Goal: Task Accomplishment & Management: Complete application form

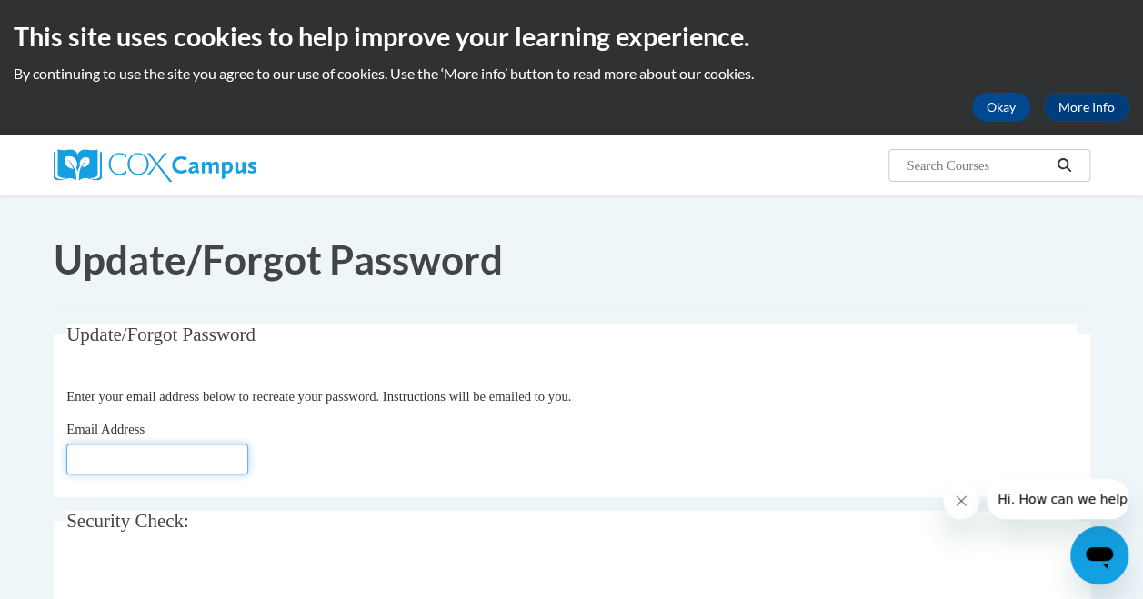
click at [101, 444] on input "Email Address" at bounding box center [157, 459] width 182 height 31
type input "[EMAIL_ADDRESS][DOMAIN_NAME]"
click at [0, 0] on span at bounding box center [0, 0] width 0 height 0
click at [119, 324] on span "Update/Forgot Password" at bounding box center [160, 335] width 189 height 22
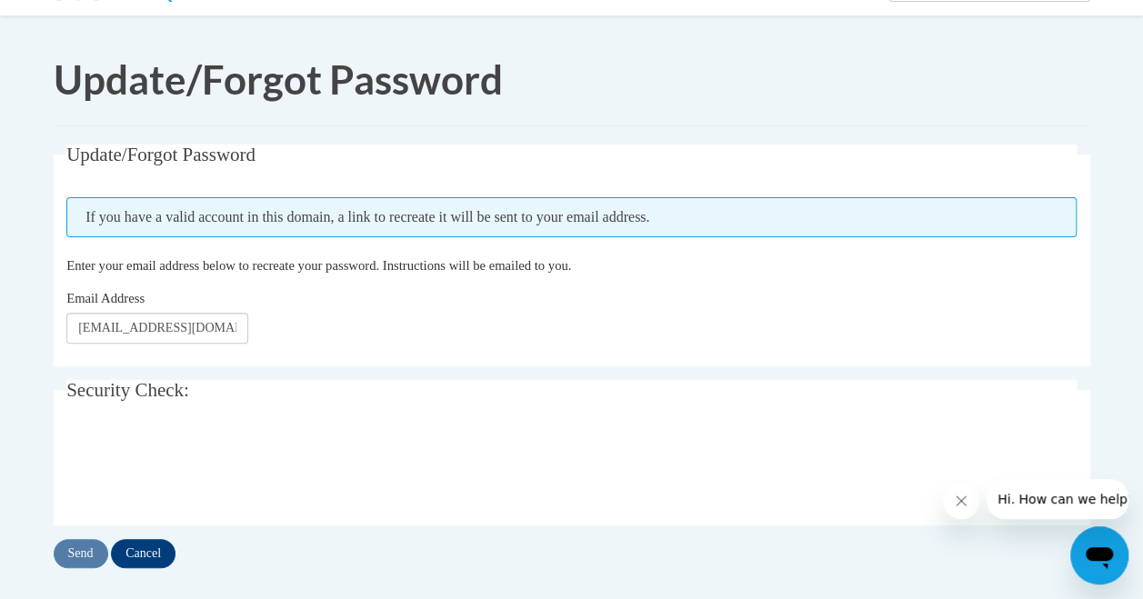
scroll to position [179, 0]
click at [87, 540] on input "Send" at bounding box center [81, 554] width 55 height 29
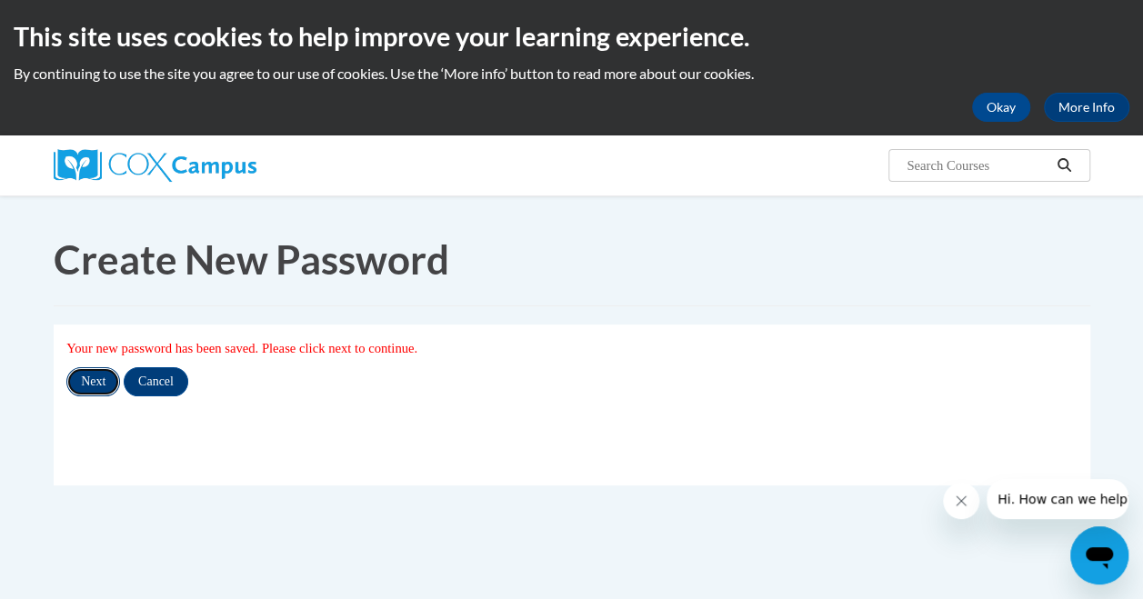
click at [66, 367] on input "Next" at bounding box center [93, 381] width 54 height 29
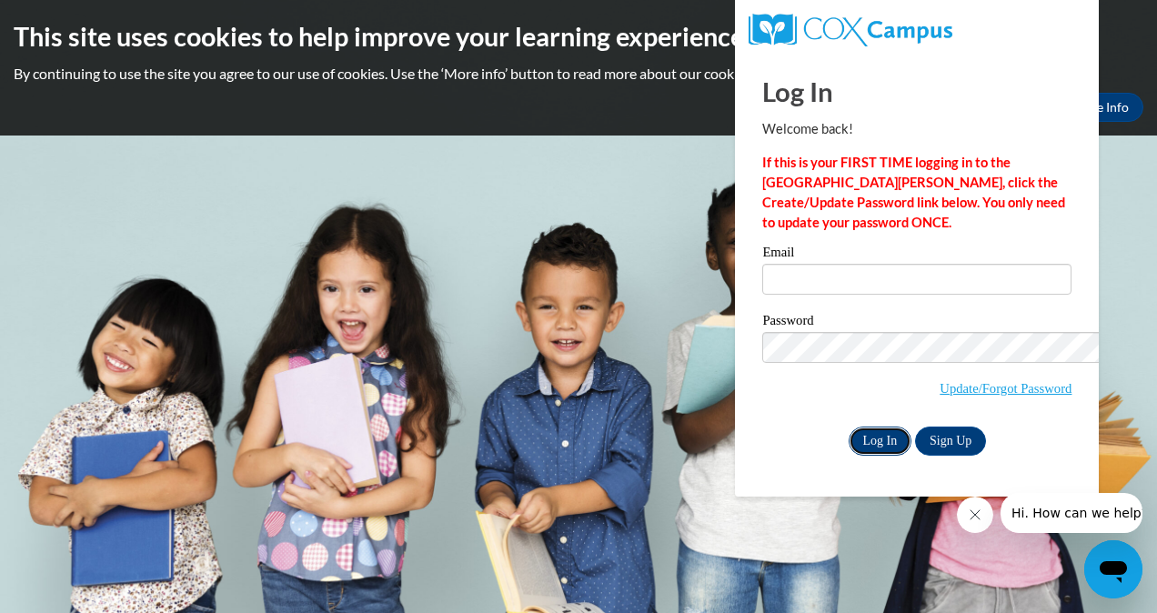
click at [848, 426] on input "Log In" at bounding box center [880, 440] width 64 height 29
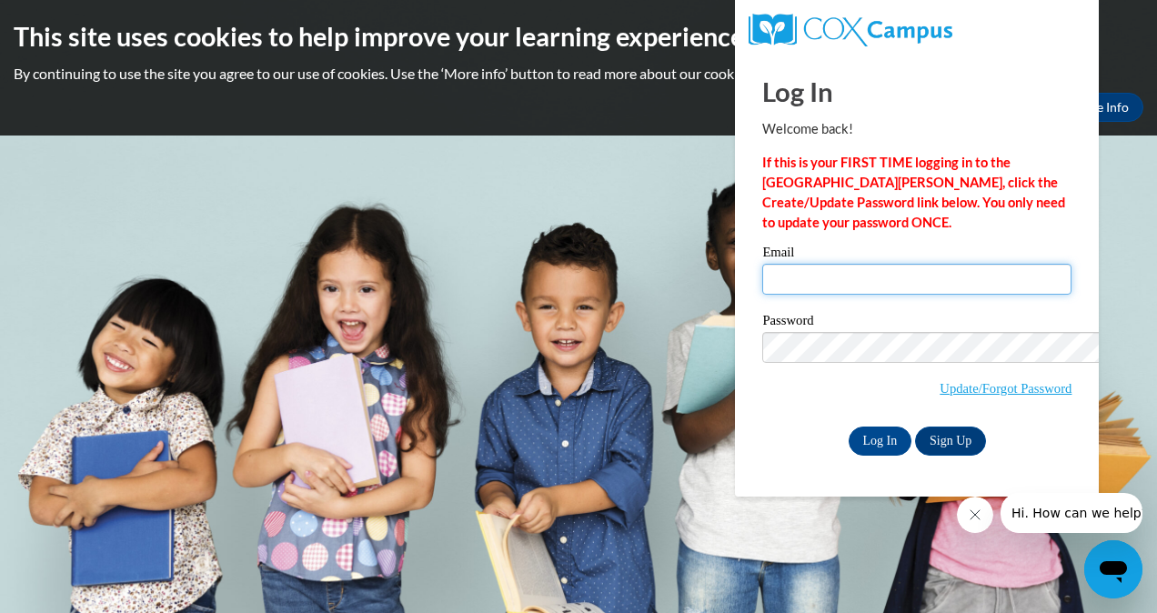
click at [762, 264] on input "Email" at bounding box center [916, 279] width 309 height 31
type input "[EMAIL_ADDRESS][DOMAIN_NAME]"
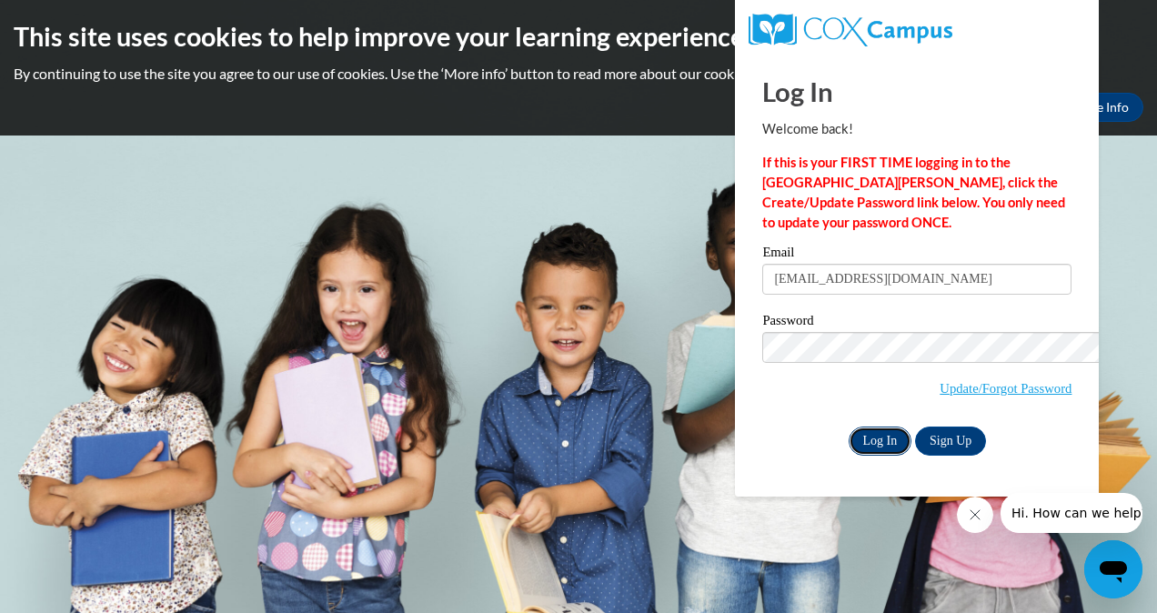
click at [848, 426] on input "Log In" at bounding box center [880, 440] width 64 height 29
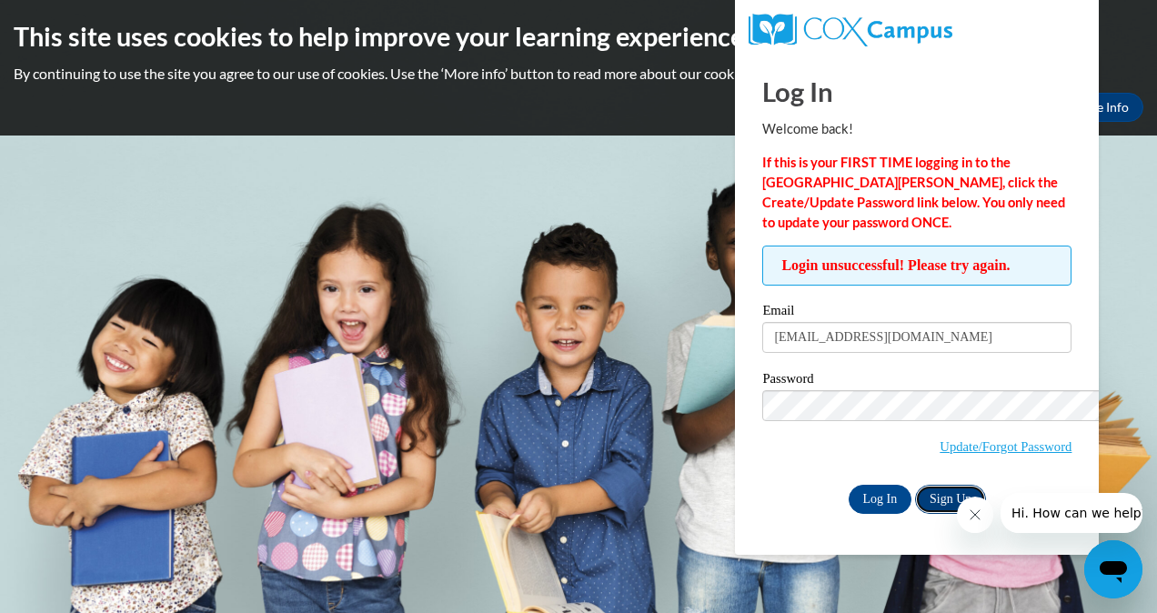
click at [915, 485] on link "Sign Up" at bounding box center [950, 499] width 71 height 29
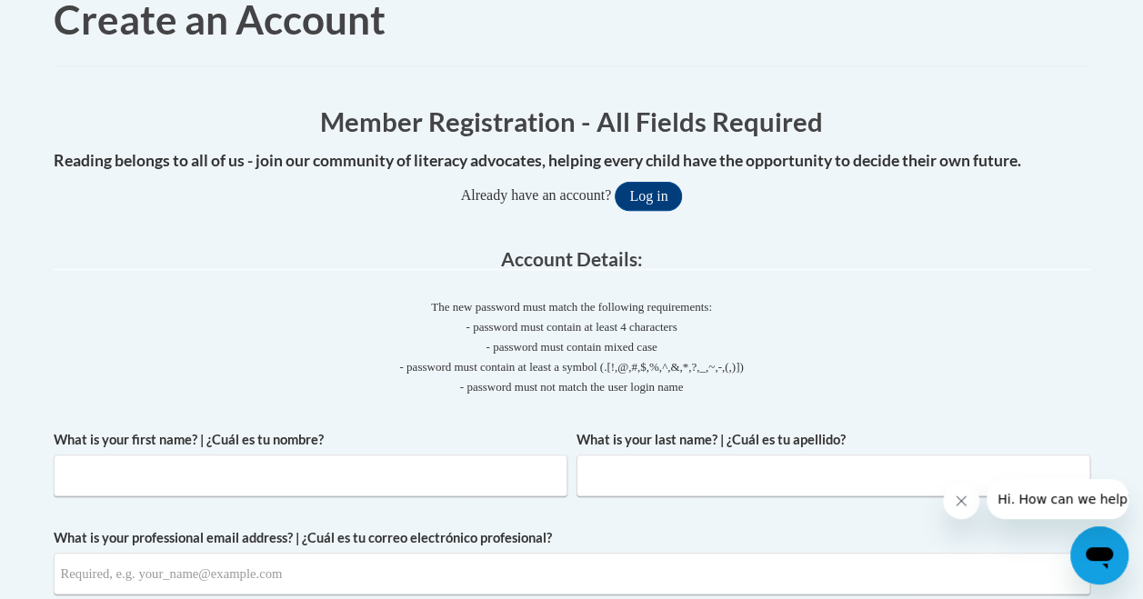
scroll to position [245, 0]
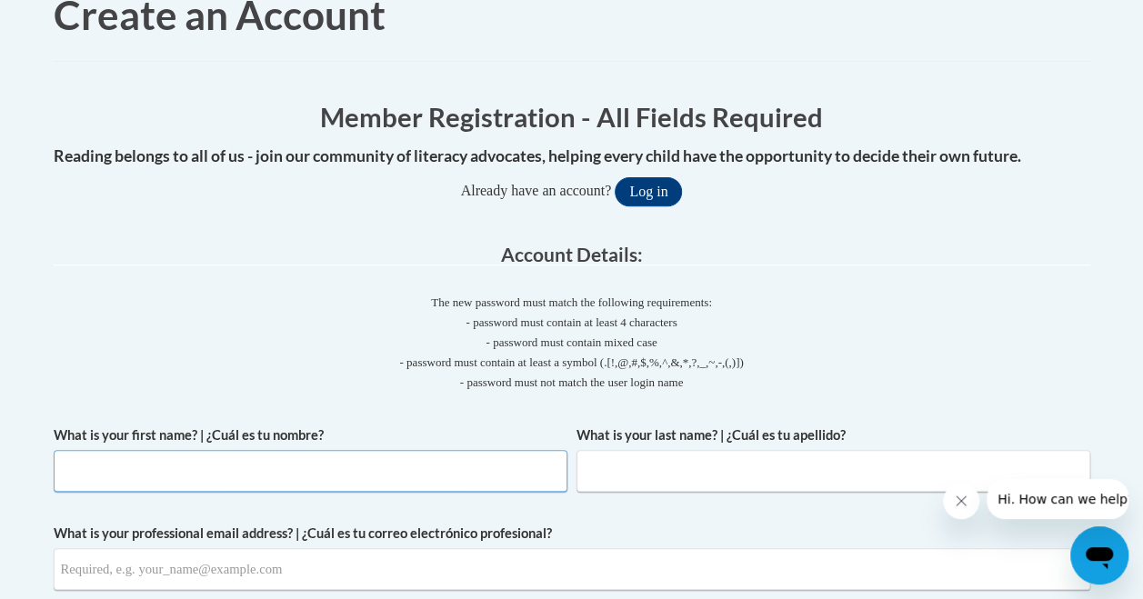
click at [78, 450] on input "What is your first name? | ¿Cuál es tu nombre?" at bounding box center [311, 471] width 514 height 42
type input "Christy"
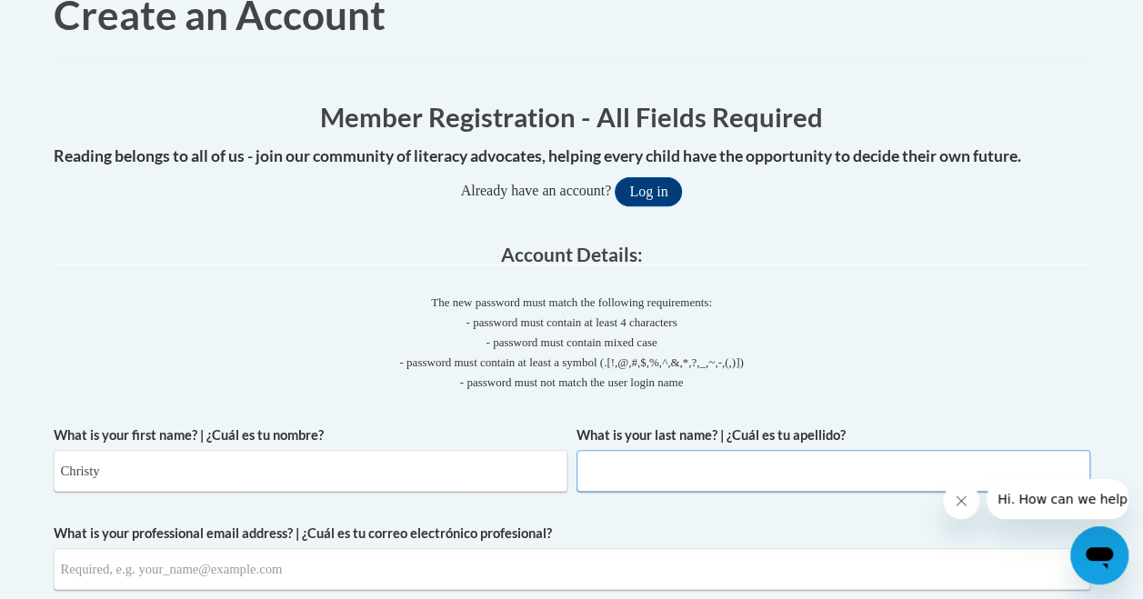
type input "Simons-Edwards"
type input "leeannreader@gmail.com"
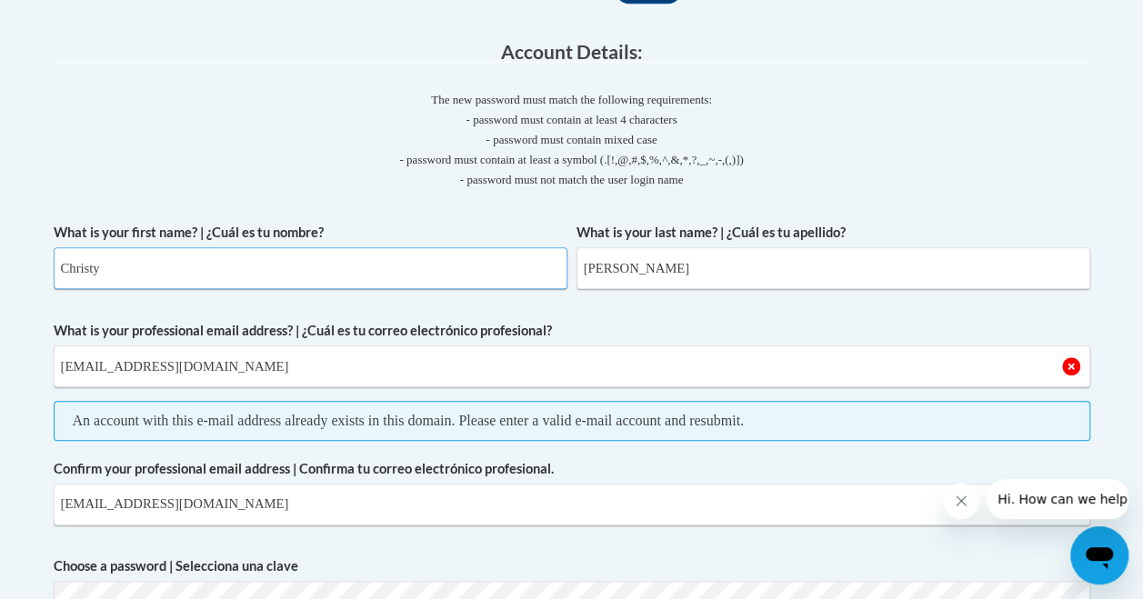
scroll to position [448, 0]
click at [180, 483] on input "leeannreader@gmail.com" at bounding box center [572, 504] width 1037 height 42
click at [155, 483] on input "leeannreader@l.com" at bounding box center [572, 504] width 1037 height 42
type input "leeannreader@yahoo.com"
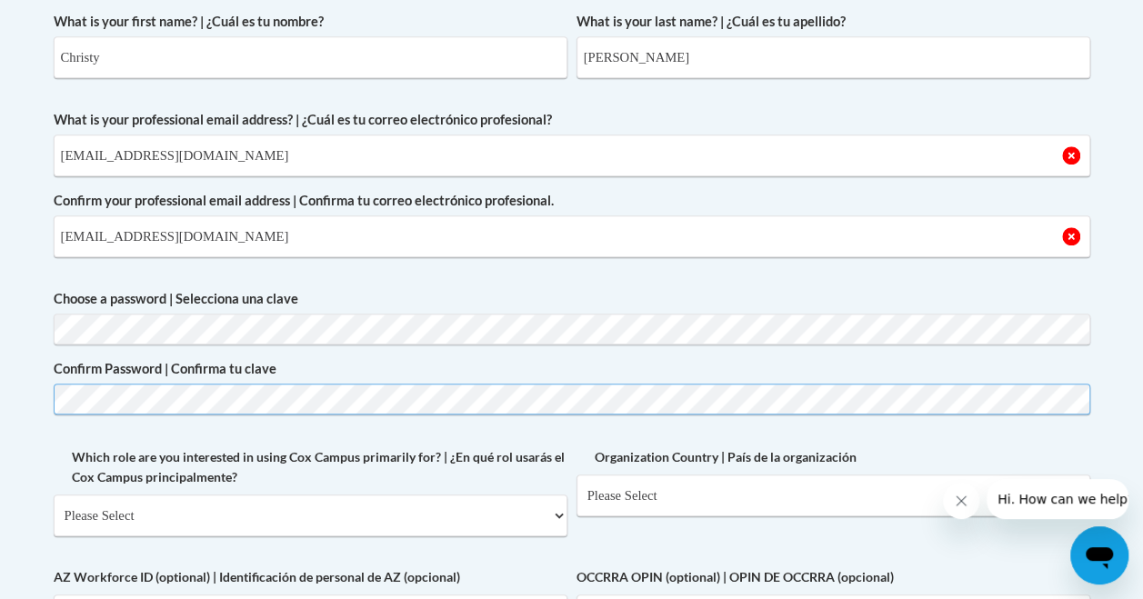
scroll to position [659, 0]
click at [115, 494] on select "Please Select College/University | Colegio/Universidad Community/Nonprofit Part…" at bounding box center [311, 515] width 514 height 42
select select "fbf2d438-af2f-41f8-98f1-81c410e29de3"
click at [54, 494] on select "Please Select College/University | Colegio/Universidad Community/Nonprofit Part…" at bounding box center [311, 515] width 514 height 42
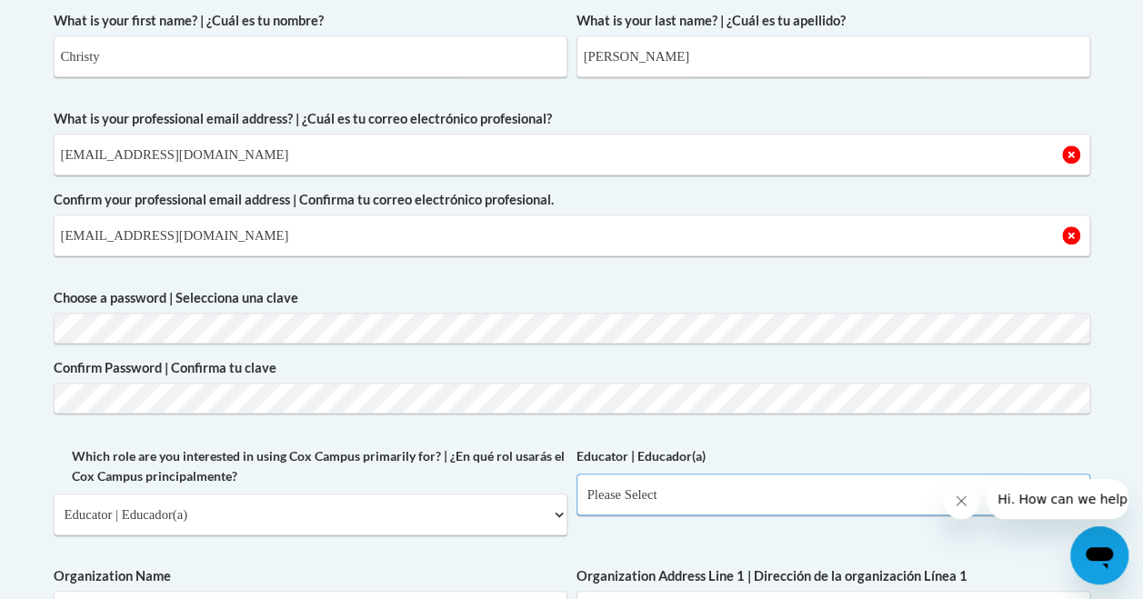
click at [576, 474] on select "Please Select Early Learning/Daycare Teacher/Family Home Care Provider | Maestr…" at bounding box center [833, 495] width 514 height 42
select select "8e40623d-54d0-45cd-9f92-5df65cd3f8cf"
click at [576, 474] on select "Please Select Early Learning/Daycare Teacher/Family Home Care Provider | Maestr…" at bounding box center [833, 495] width 514 height 42
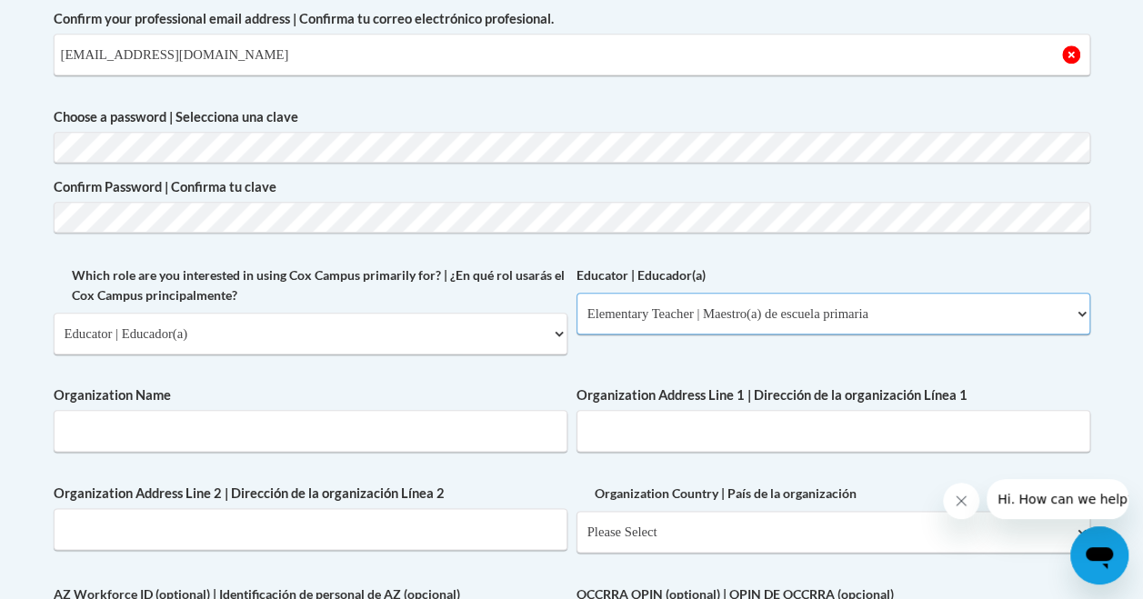
scroll to position [841, 0]
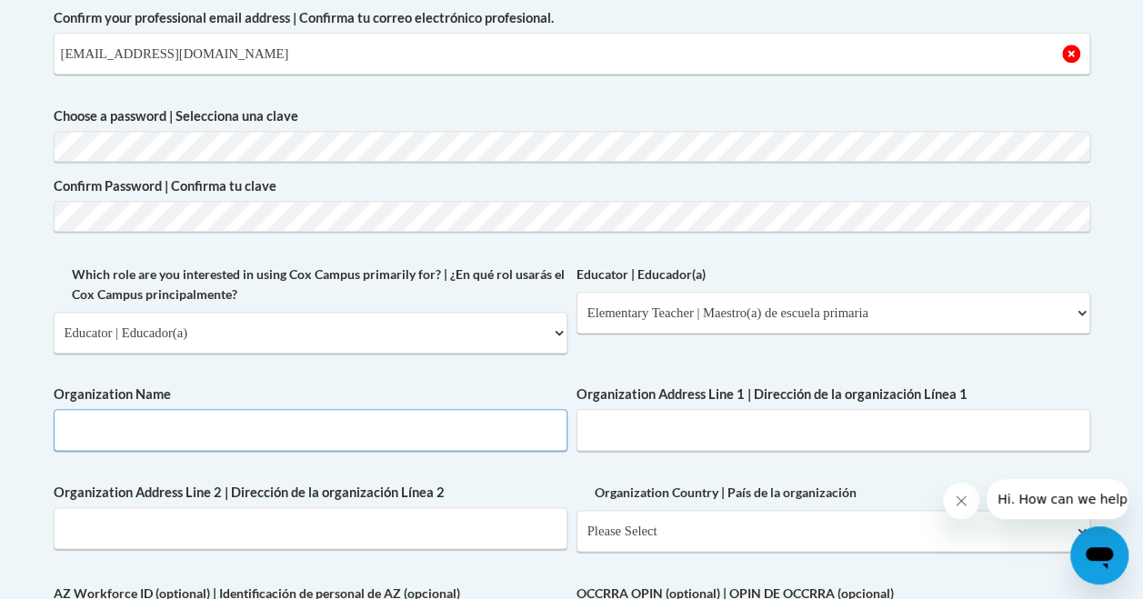
click at [80, 409] on input "Organization Name" at bounding box center [311, 430] width 514 height 42
type input "Memphis Shelby County School District"
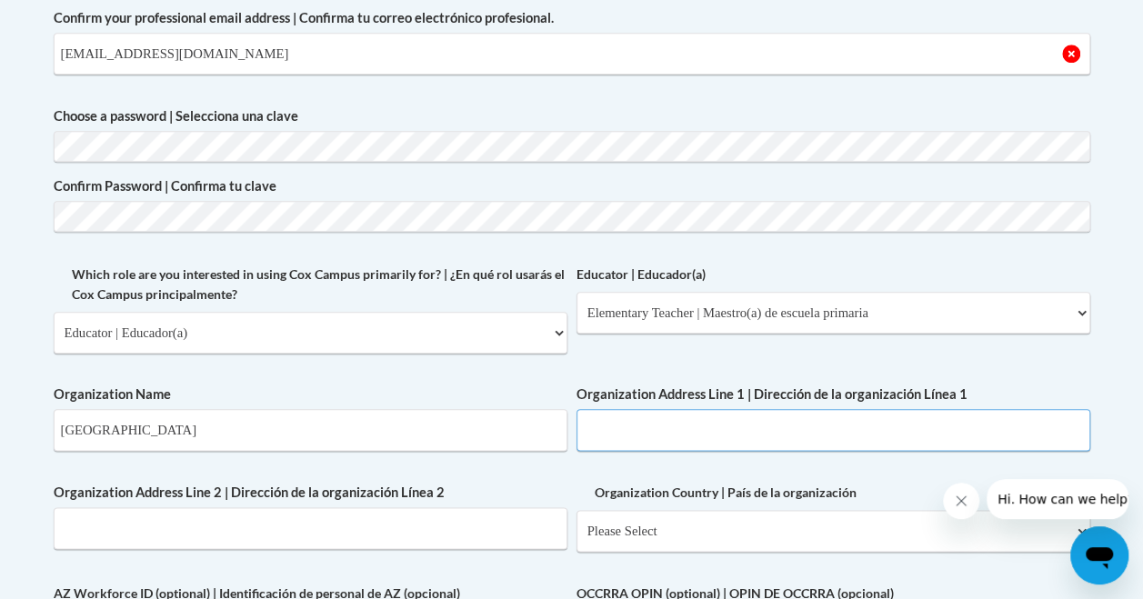
click at [576, 409] on input "Organization Address Line 1 | Dirección de la organización Línea 1" at bounding box center [833, 430] width 514 height 42
click at [576, 409] on input "3450" at bounding box center [833, 430] width 514 height 42
type input "3450 Scenic Highway"
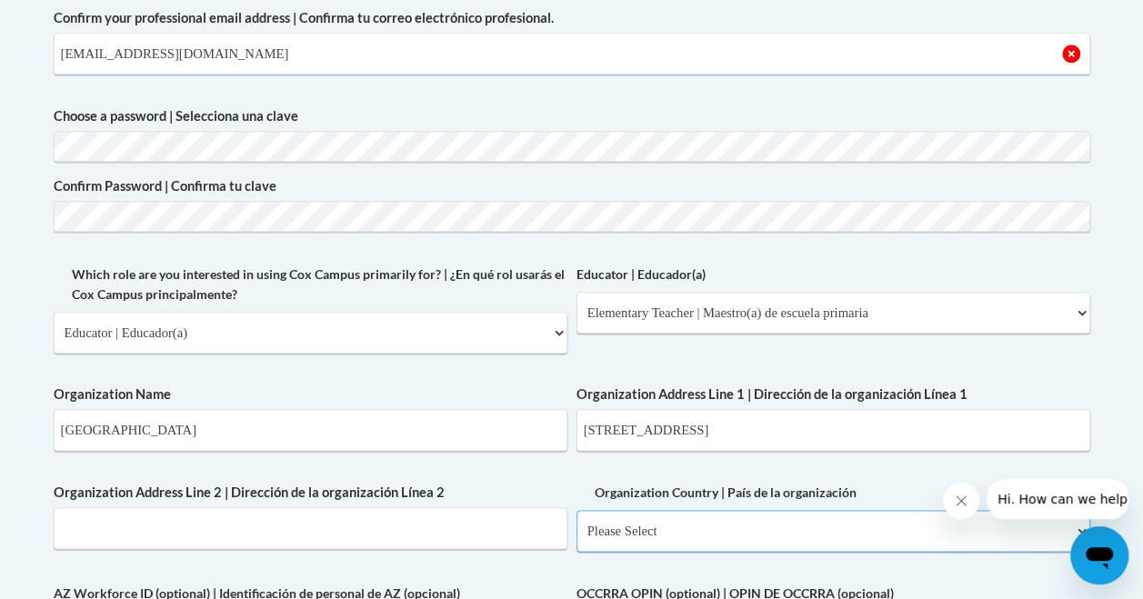
click at [576, 513] on select "Please Select United States | Estados Unidos Outside of the United States | Fue…" at bounding box center [833, 531] width 514 height 42
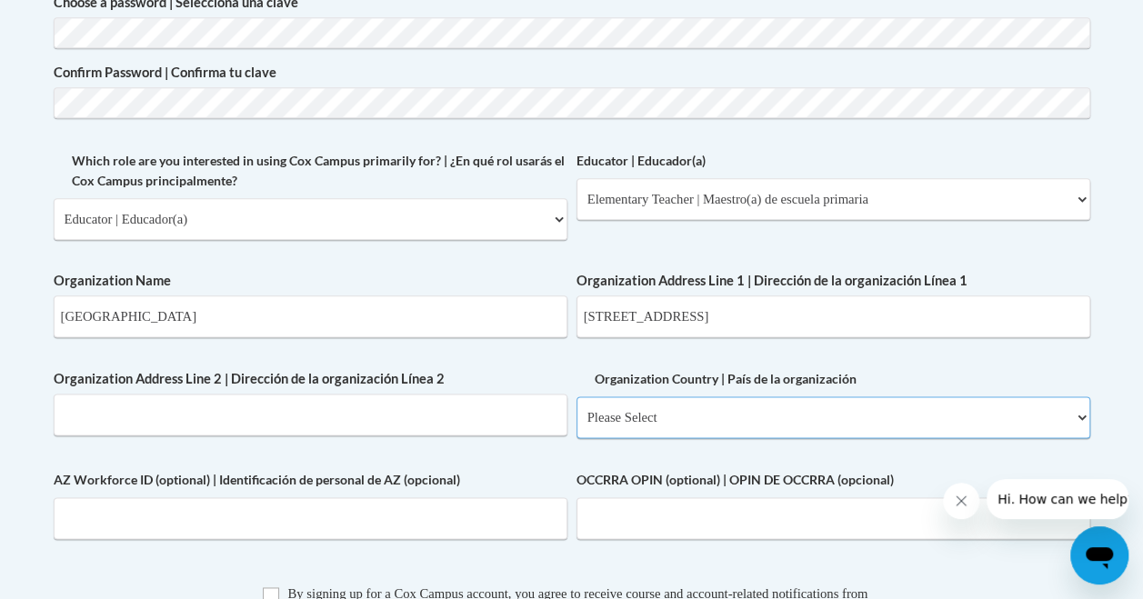
scroll to position [956, 0]
click at [576, 396] on select "Please Select United States | Estados Unidos Outside of the United States | Fue…" at bounding box center [833, 417] width 514 height 42
select select "ad49bcad-a171-4b2e-b99c-48b446064914"
click at [576, 396] on select "Please Select United States | Estados Unidos Outside of the United States | Fue…" at bounding box center [833, 417] width 514 height 42
select select
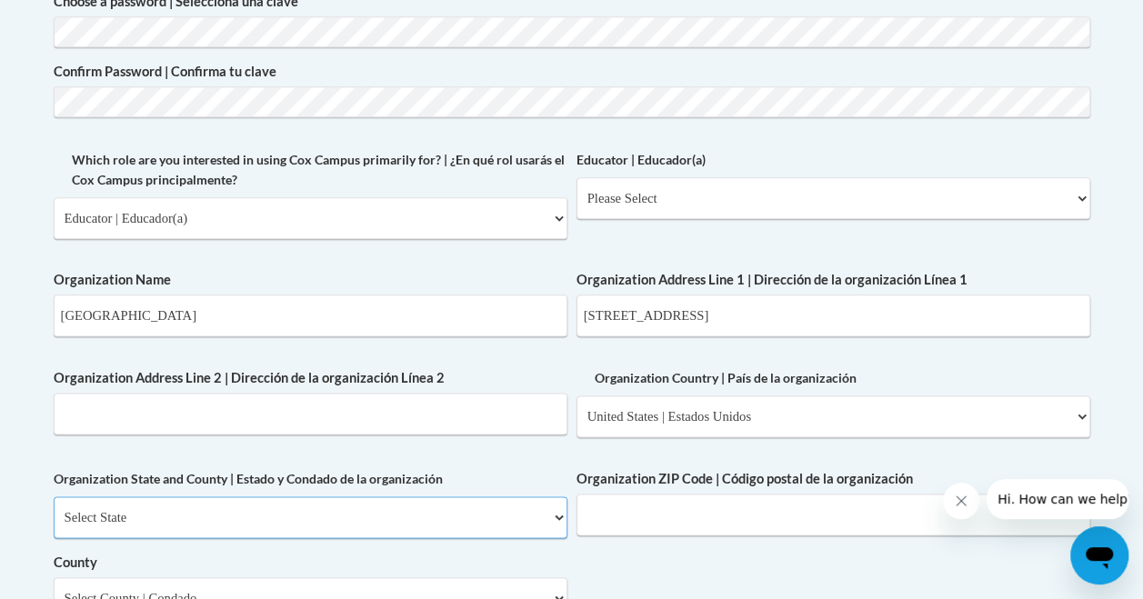
click at [116, 496] on select "Select State Alabama Alaska Arizona Arkansas California Colorado Connecticut De…" at bounding box center [311, 517] width 514 height 42
select select "[US_STATE]"
click at [54, 496] on select "Select State Alabama Alaska Arizona Arkansas California Colorado Connecticut De…" at bounding box center [311, 517] width 514 height 42
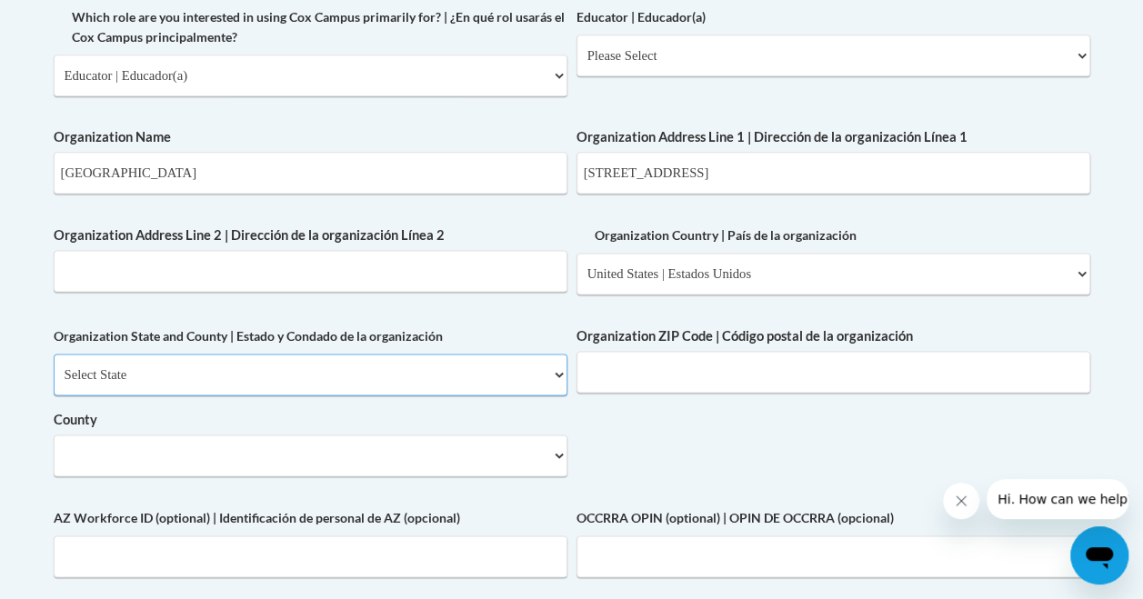
scroll to position [1108, 0]
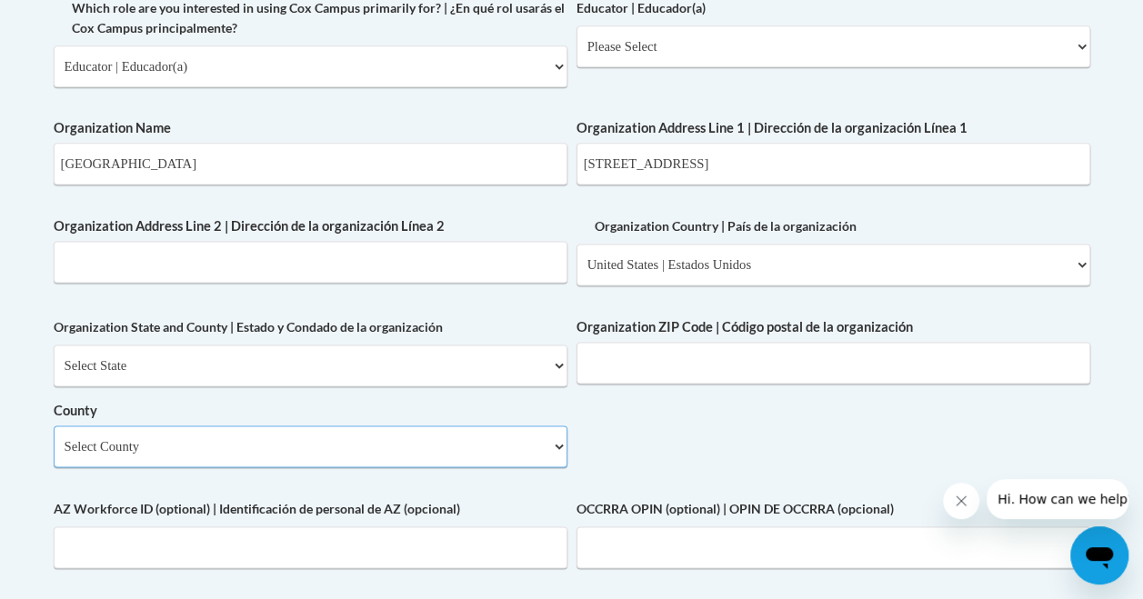
click at [87, 426] on select "Select County Anderson Bedford Benton Bledsoe Blount Bradley Campbell Cannon Ca…" at bounding box center [311, 447] width 514 height 42
select select "Shelby"
click at [54, 426] on select "Select County Anderson Bedford Benton Bledsoe Blount Bradley Campbell Cannon Ca…" at bounding box center [311, 447] width 514 height 42
click at [576, 384] on input "Organization ZIP Code | Código postal de la organización" at bounding box center [833, 363] width 514 height 42
type input "38128"
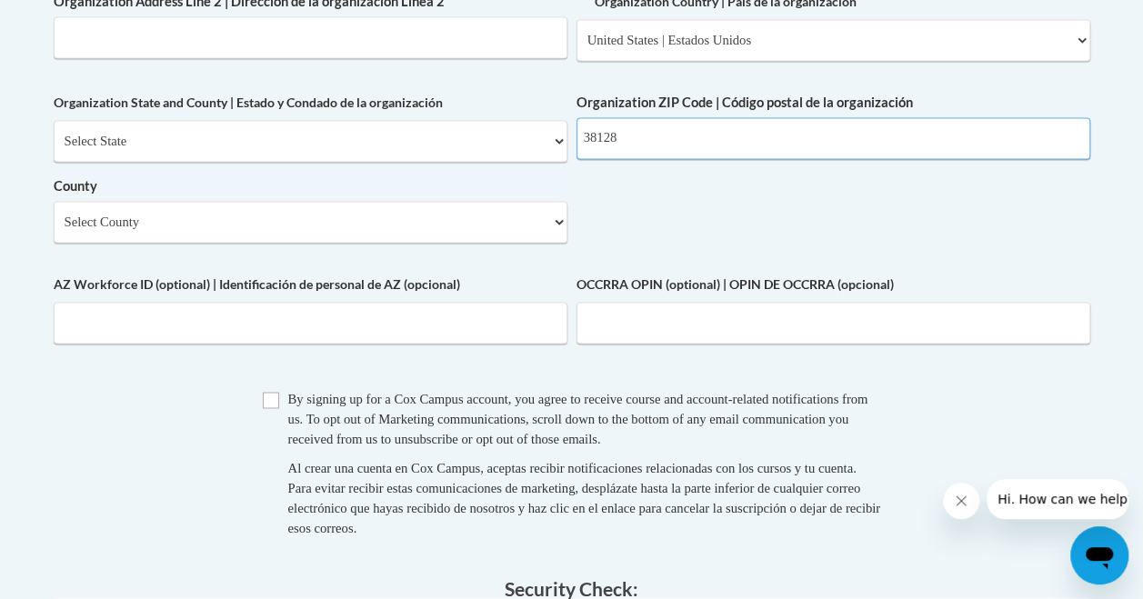
scroll to position [1335, 0]
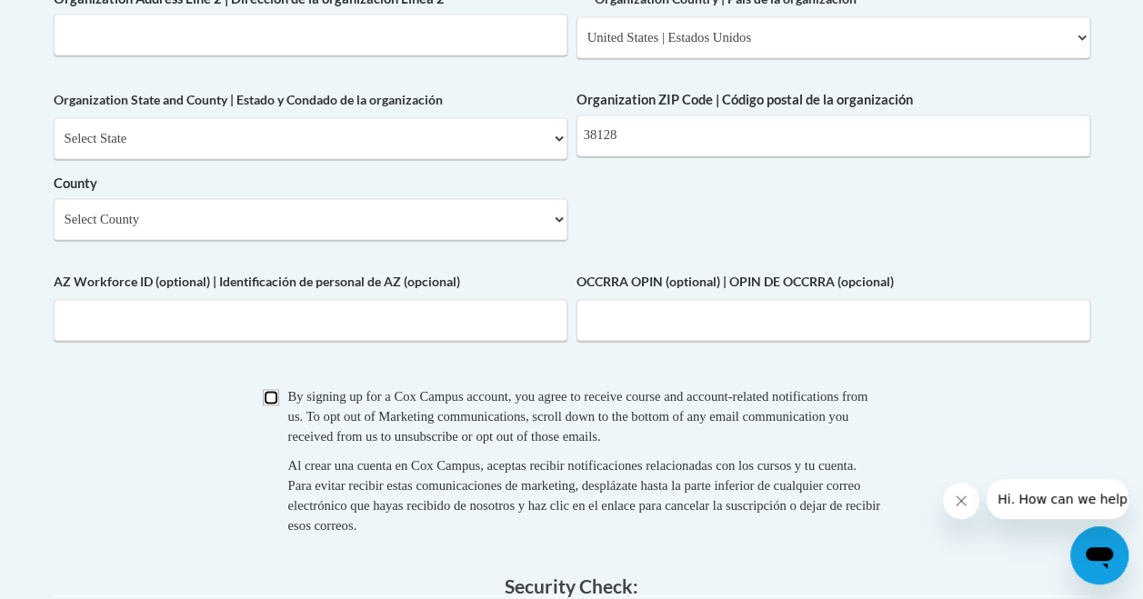
click at [263, 389] on input "Checkbox" at bounding box center [271, 397] width 16 height 16
checkbox input "true"
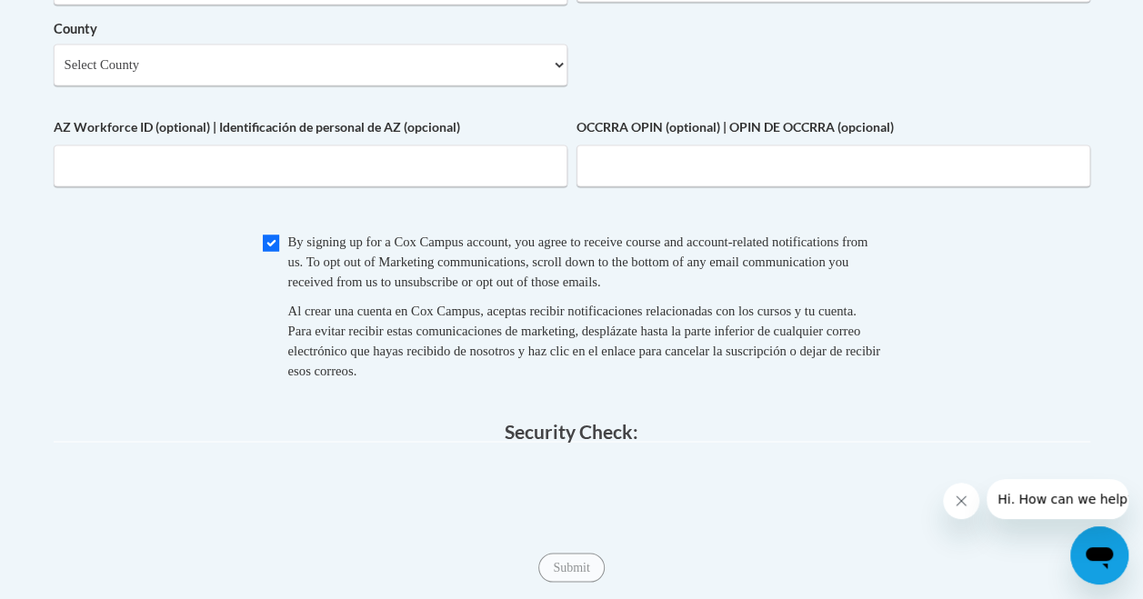
scroll to position [1530, 0]
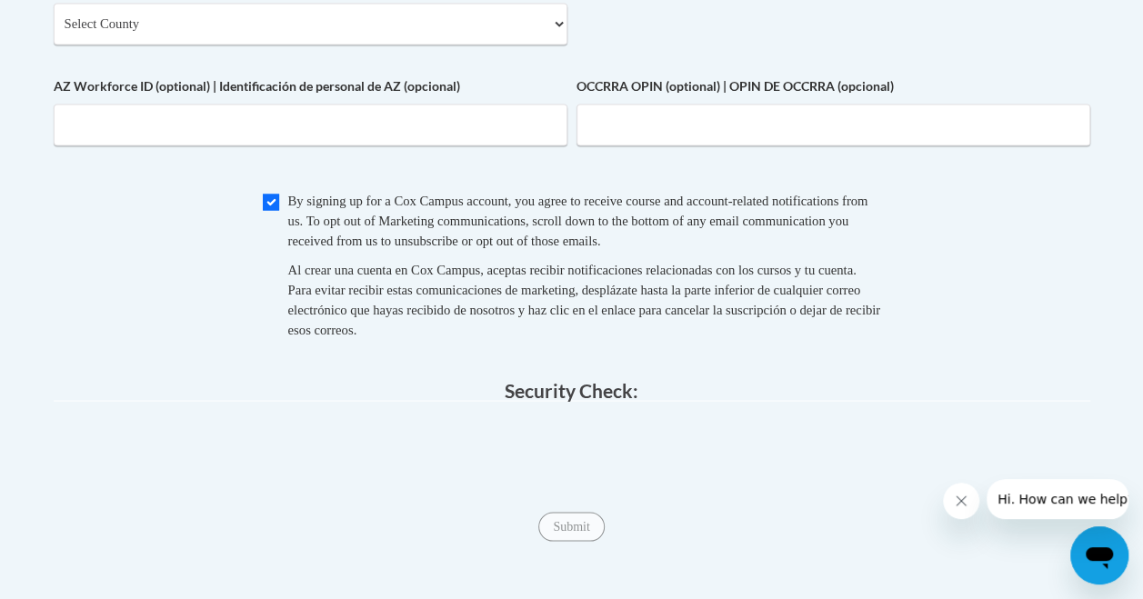
click at [538, 518] on span "Submit" at bounding box center [570, 525] width 65 height 15
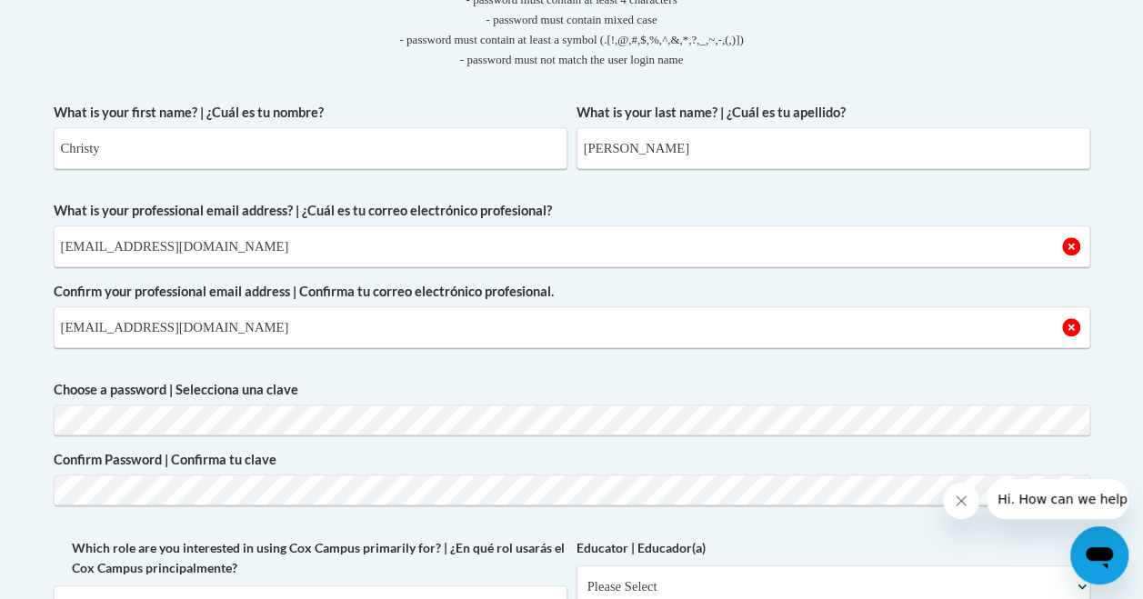
scroll to position [566, 0]
click at [226, 307] on input "leeannreader@yahoo.com" at bounding box center [572, 328] width 1037 height 42
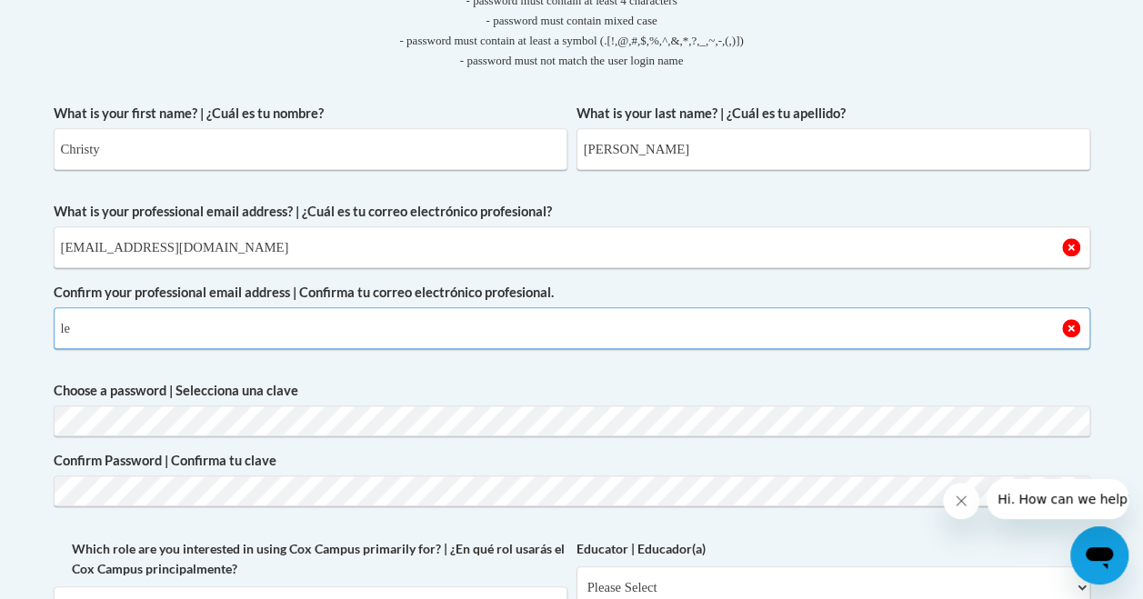
type input "l"
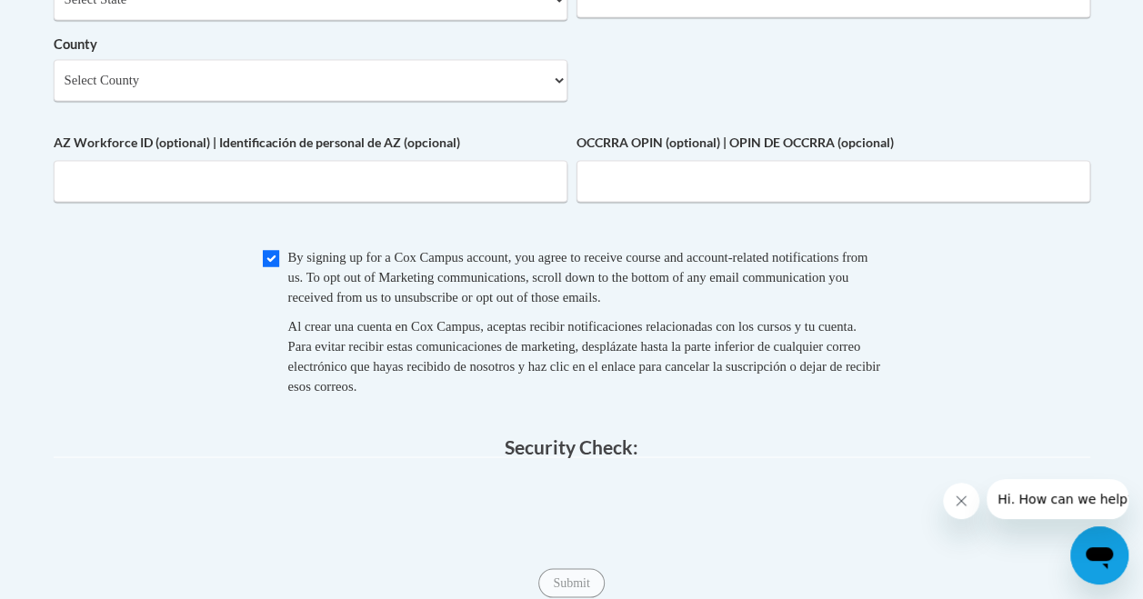
scroll to position [1475, 0]
type input "[EMAIL_ADDRESS][DOMAIN_NAME]"
click at [538, 574] on span "Submit" at bounding box center [570, 581] width 65 height 15
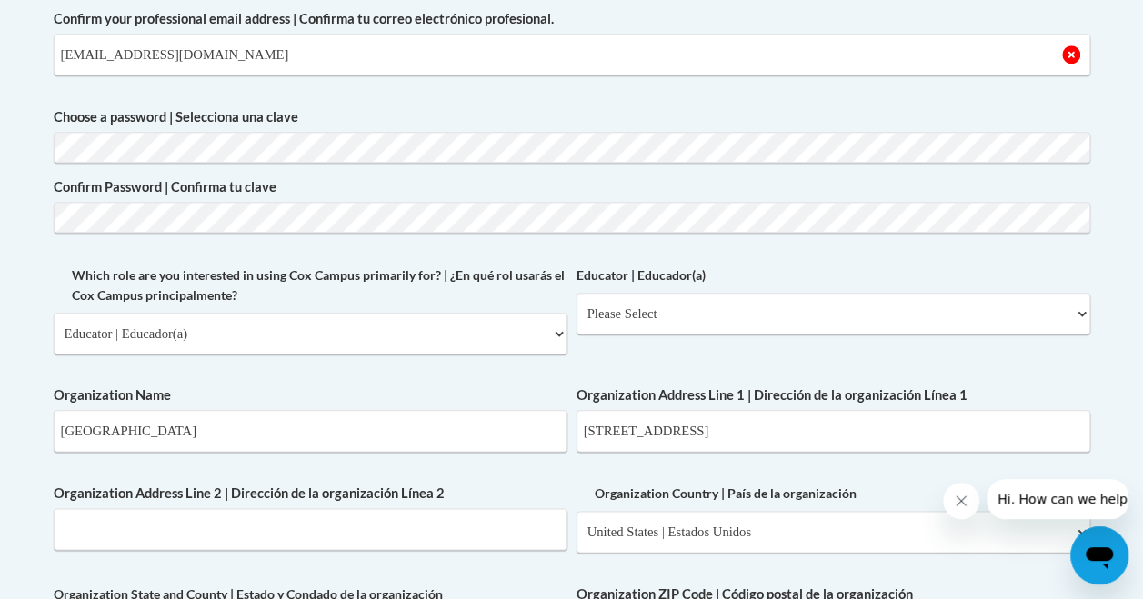
scroll to position [843, 0]
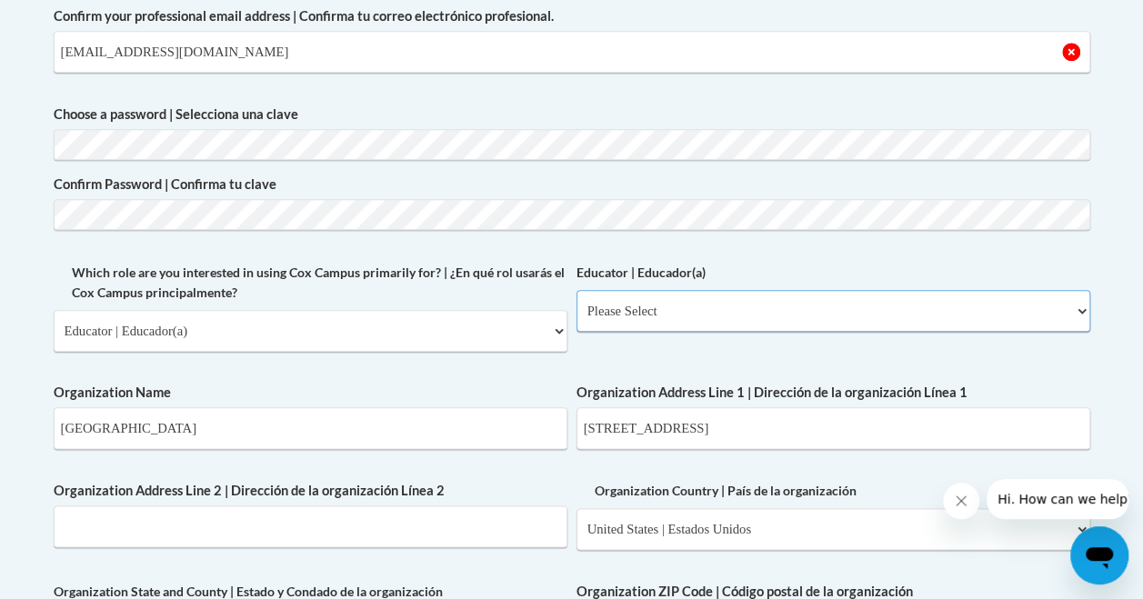
click at [576, 290] on select "Please Select Early Learning/Daycare Teacher/Family Home Care Provider | Maestr…" at bounding box center [833, 311] width 514 height 42
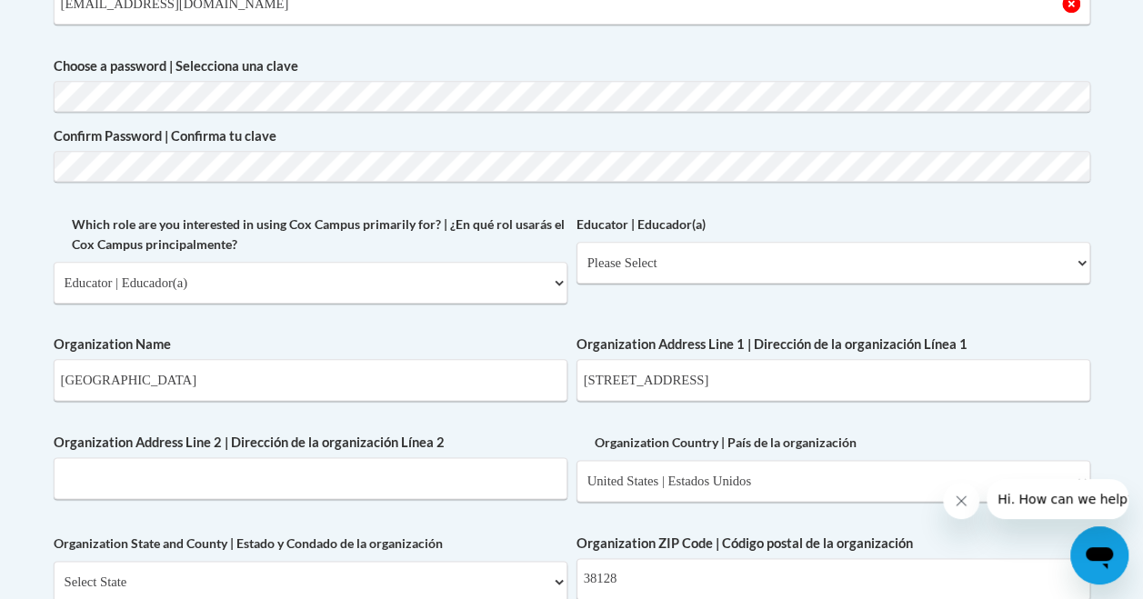
scroll to position [890, 0]
click at [576, 243] on select "Please Select Early Learning/Daycare Teacher/Family Home Care Provider | Maestr…" at bounding box center [833, 264] width 514 height 42
select select "8e40623d-54d0-45cd-9f92-5df65cd3f8cf"
click at [576, 243] on select "Please Select Early Learning/Daycare Teacher/Family Home Care Provider | Maestr…" at bounding box center [833, 264] width 514 height 42
select select "null"
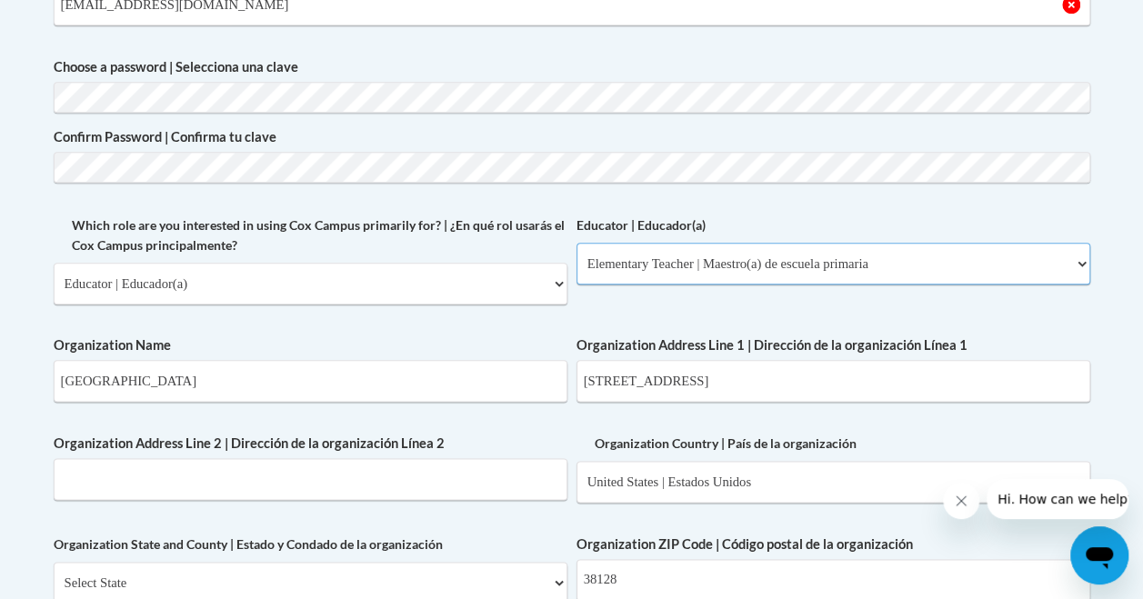
select select "null"
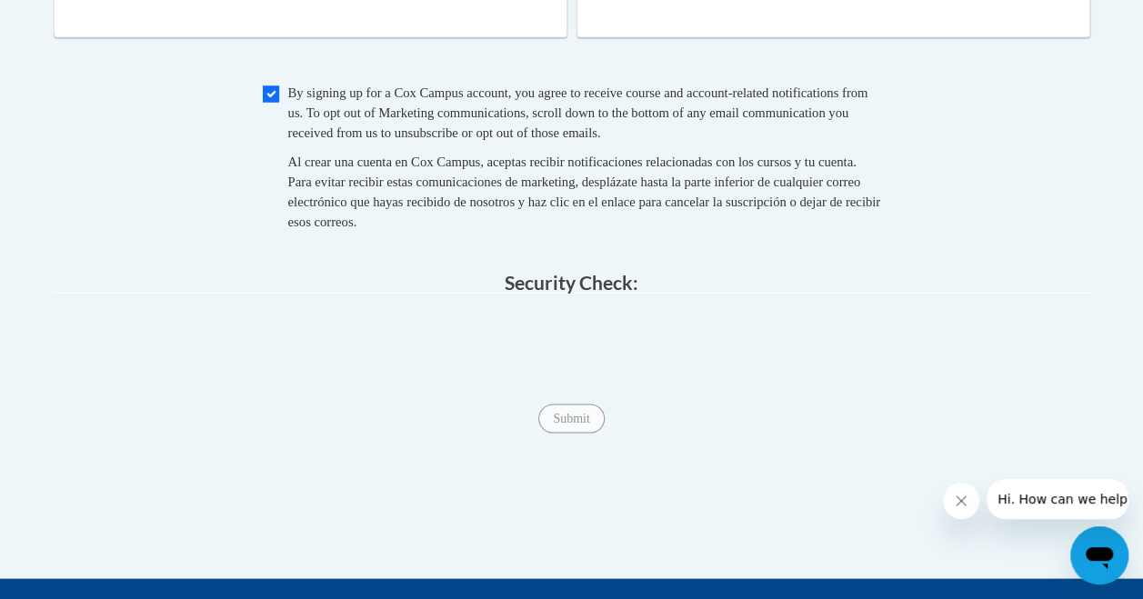
scroll to position [1640, 0]
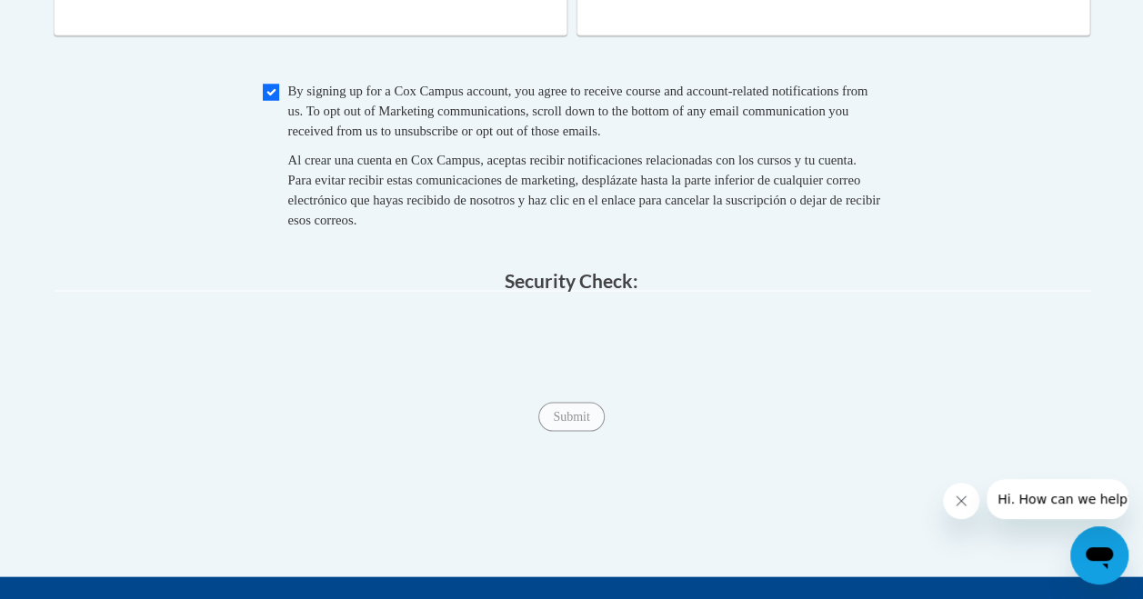
click at [538, 408] on span "Submit" at bounding box center [570, 415] width 65 height 15
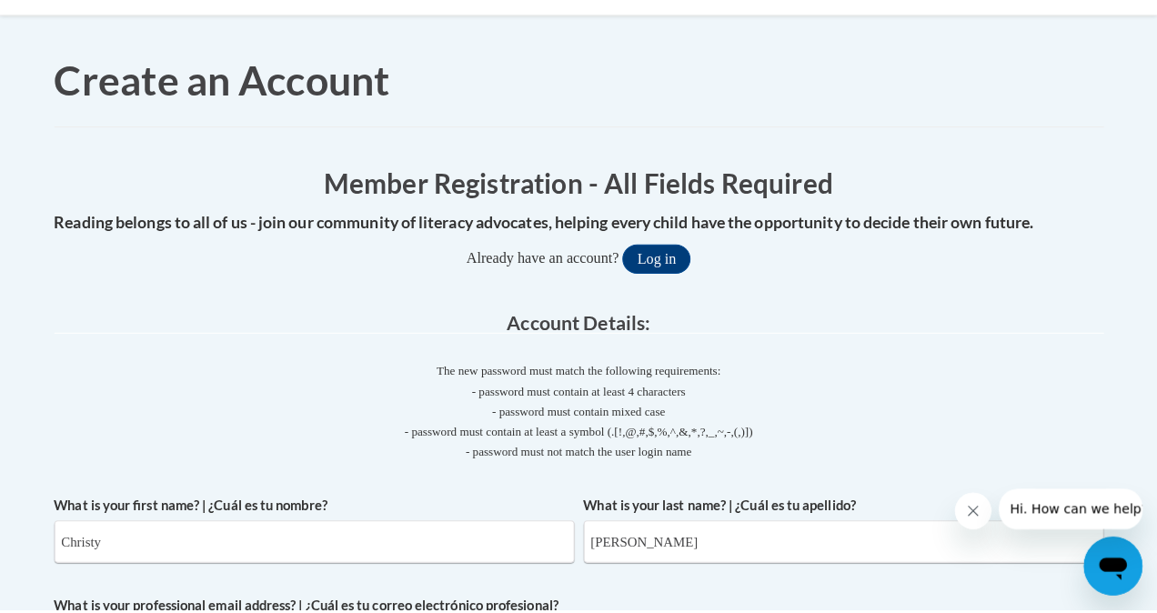
scroll to position [183, 0]
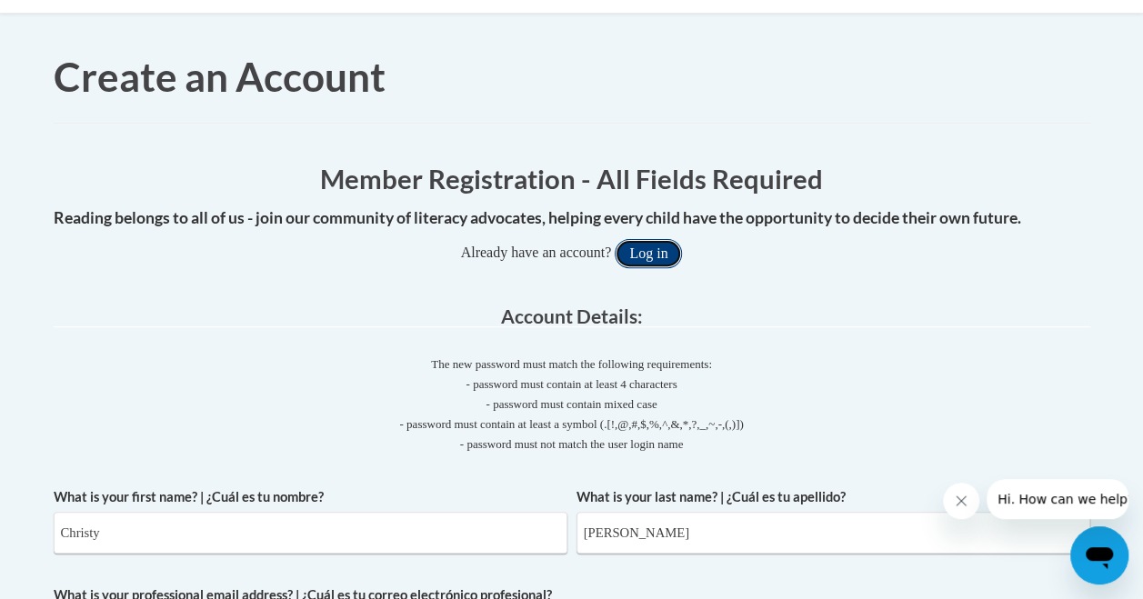
click at [615, 239] on button "Log in" at bounding box center [648, 253] width 67 height 29
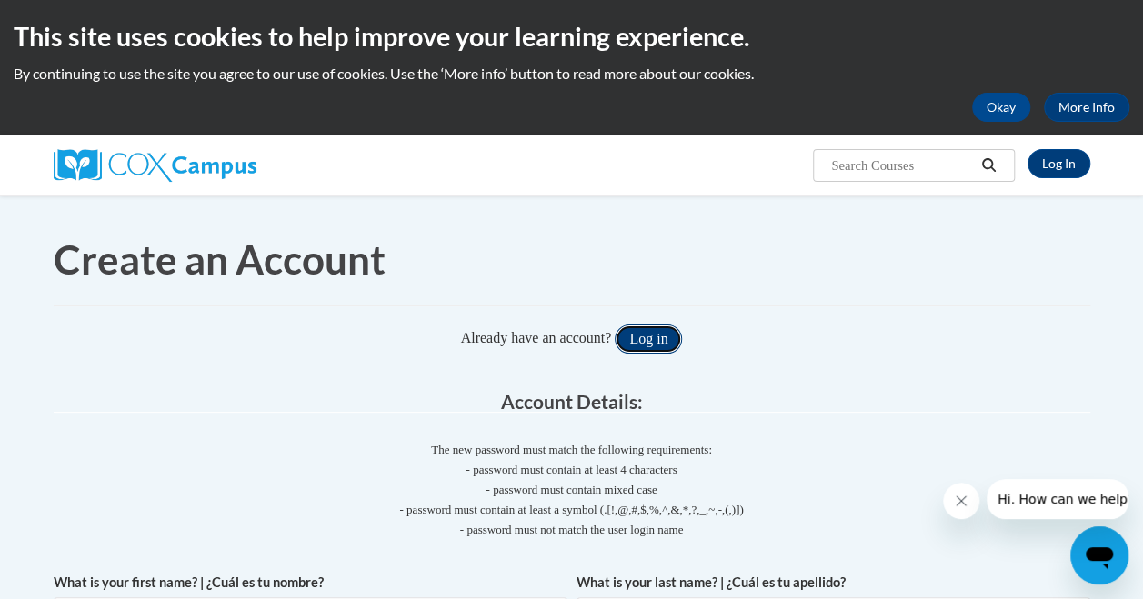
click at [615, 325] on button "Log in" at bounding box center [648, 339] width 67 height 29
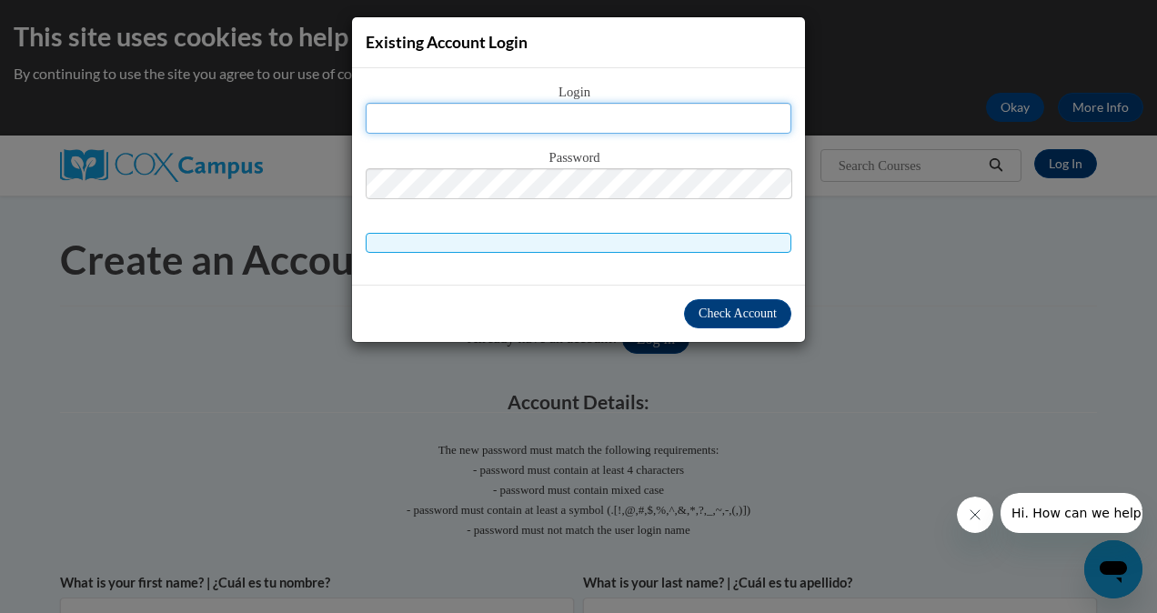
click at [391, 118] on input "text" at bounding box center [579, 118] width 426 height 31
type input "[EMAIL_ADDRESS][DOMAIN_NAME]"
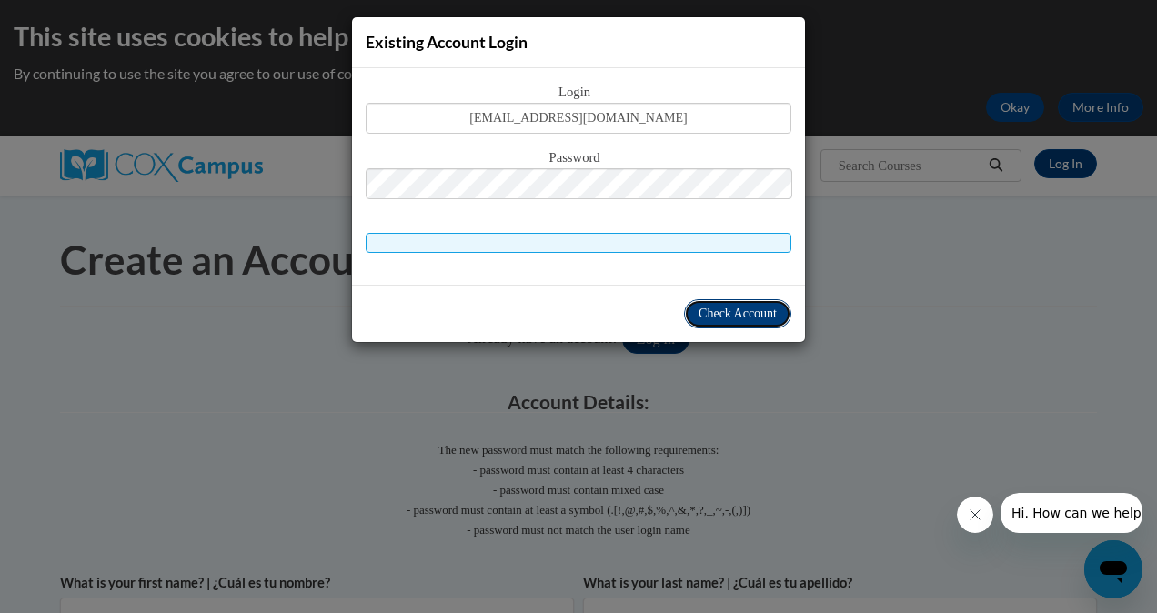
click at [738, 306] on span "Check Account" at bounding box center [737, 313] width 78 height 14
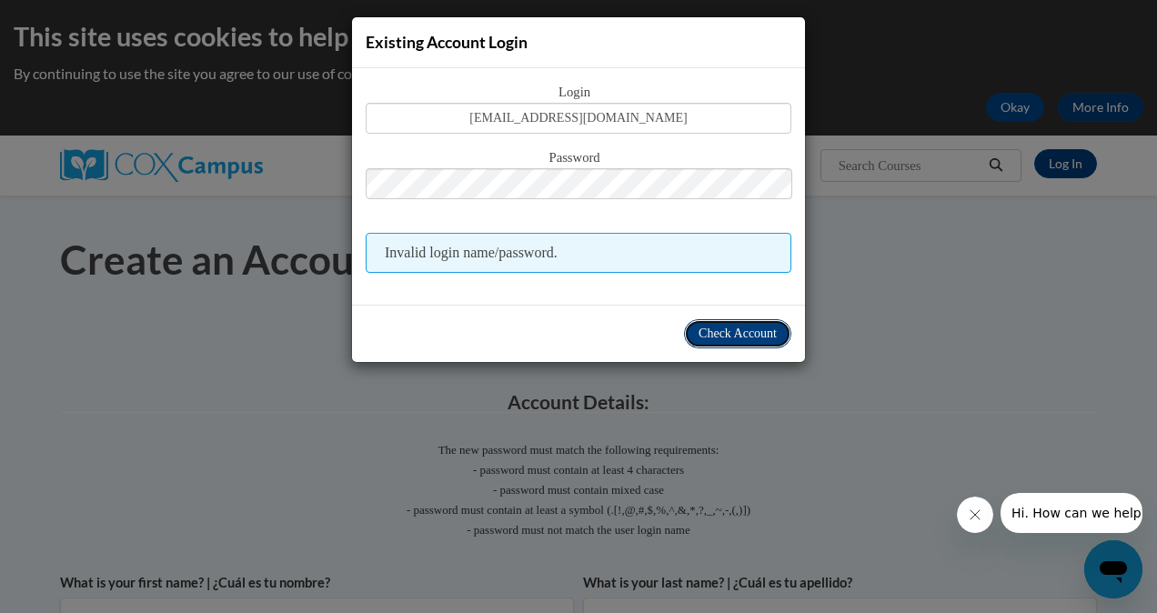
click at [713, 326] on span "Check Account" at bounding box center [737, 333] width 78 height 14
click at [976, 513] on icon "Close message from company" at bounding box center [974, 514] width 15 height 15
